Goal: Transaction & Acquisition: Purchase product/service

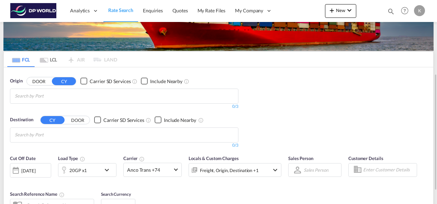
scroll to position [69, 0]
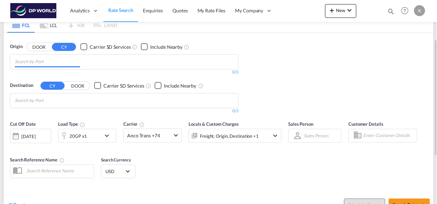
click at [48, 60] on input "Chips input." at bounding box center [47, 61] width 65 height 11
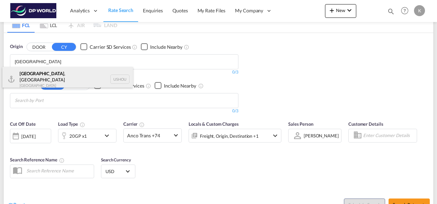
type input "[GEOGRAPHIC_DATA]"
click at [44, 74] on div "[GEOGRAPHIC_DATA] , [GEOGRAPHIC_DATA] [GEOGRAPHIC_DATA] USHOU" at bounding box center [67, 79] width 131 height 25
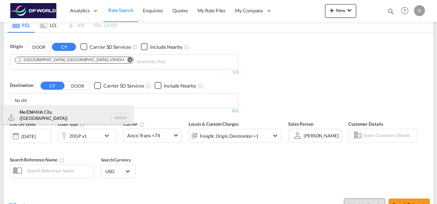
type input "ho chi"
click at [52, 114] on div "[GEOGRAPHIC_DATA] ([GEOGRAPHIC_DATA]) [GEOGRAPHIC_DATA] VNSGN" at bounding box center [67, 118] width 131 height 25
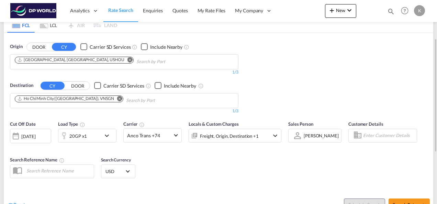
click at [88, 135] on div "20GP x1" at bounding box center [79, 136] width 43 height 14
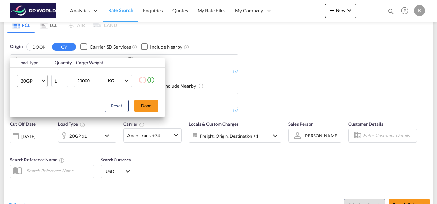
click at [42, 81] on md-select-value "20GP" at bounding box center [34, 81] width 28 height 12
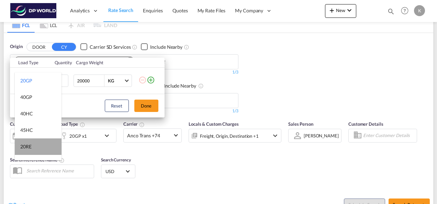
click at [39, 145] on md-option "20RE" at bounding box center [38, 147] width 47 height 17
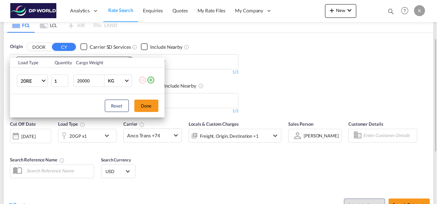
click at [148, 107] on button "Done" at bounding box center [146, 106] width 24 height 12
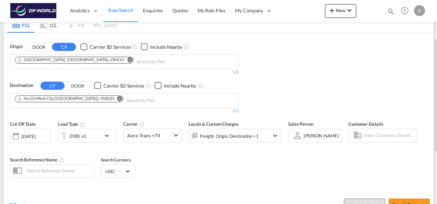
scroll to position [138, 0]
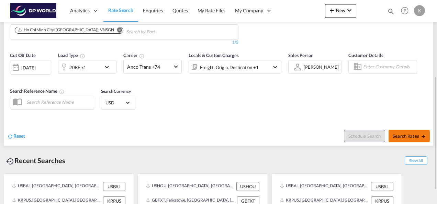
click at [406, 136] on span "Search Rates" at bounding box center [409, 136] width 33 height 6
type input "USHOU to VNSGN / [DATE]"
